Goal: Navigation & Orientation: Go to known website

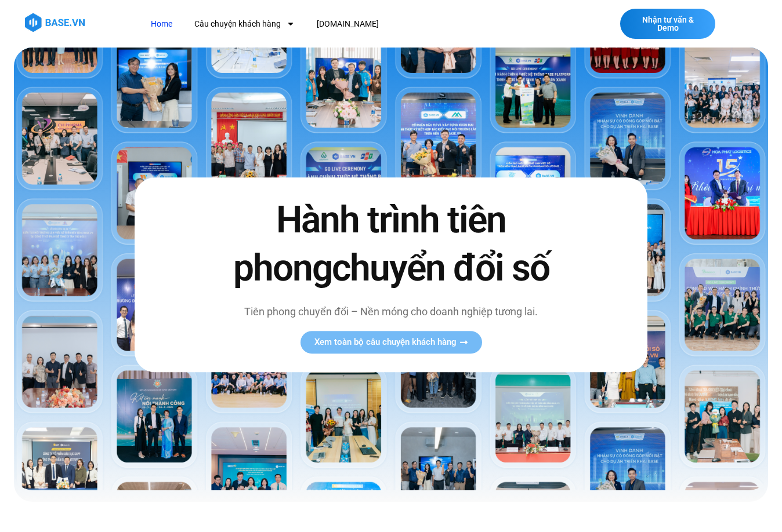
click at [162, 23] on link "Home" at bounding box center [161, 23] width 39 height 21
click at [415, 344] on span "Xem toàn bộ câu chuyện khách hàng" at bounding box center [385, 342] width 142 height 9
click at [325, 24] on link "[DOMAIN_NAME]" at bounding box center [347, 23] width 79 height 21
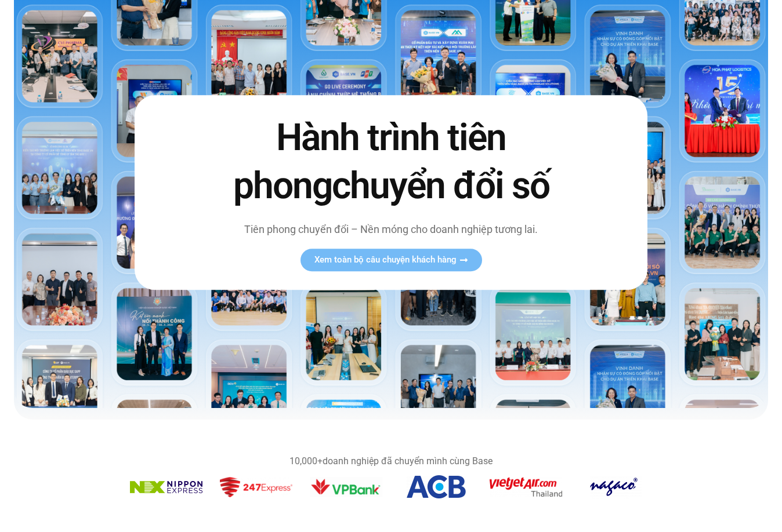
scroll to position [58, 0]
